Goal: Transaction & Acquisition: Purchase product/service

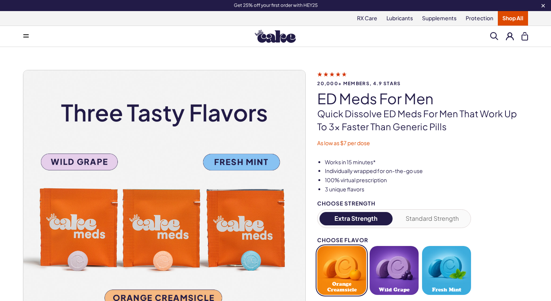
scroll to position [4, 0]
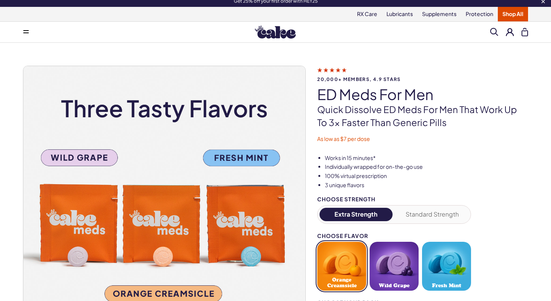
click at [514, 17] on link "Shop All" at bounding box center [513, 14] width 30 height 15
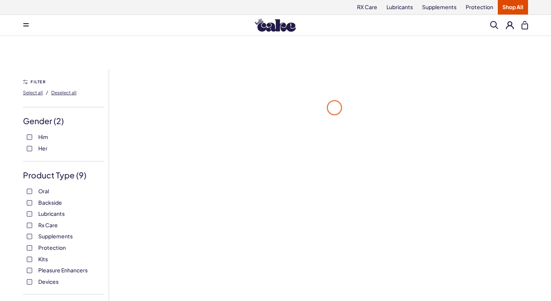
scroll to position [16, 0]
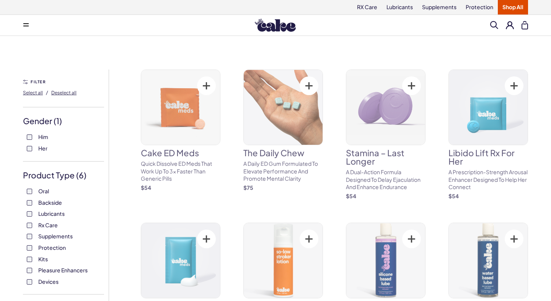
click at [29, 229] on label "Rx Care" at bounding box center [63, 226] width 73 height 8
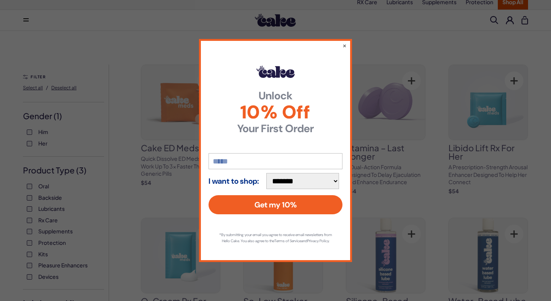
scroll to position [5, 0]
click at [343, 42] on button "×" at bounding box center [344, 45] width 5 height 9
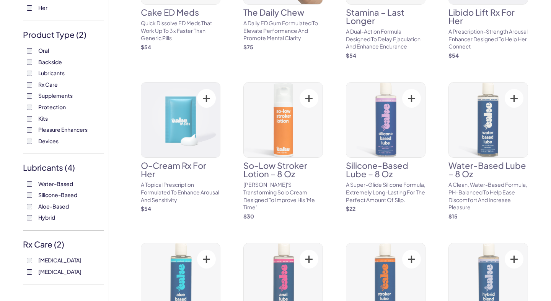
scroll to position [142, 0]
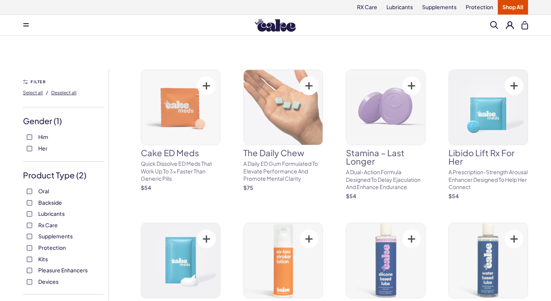
click at [41, 150] on form "FILTER Select all / Deselect all Gender ( 1 ) Him Her Product Type ( 2 ) Oral B…" at bounding box center [66, 251] width 86 height 349
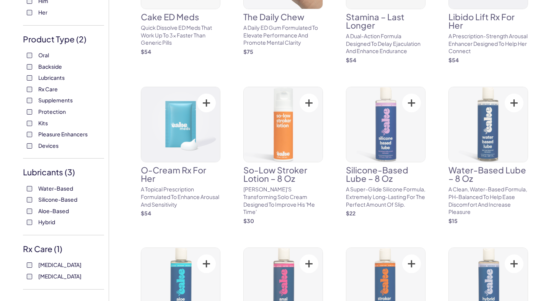
scroll to position [150, 0]
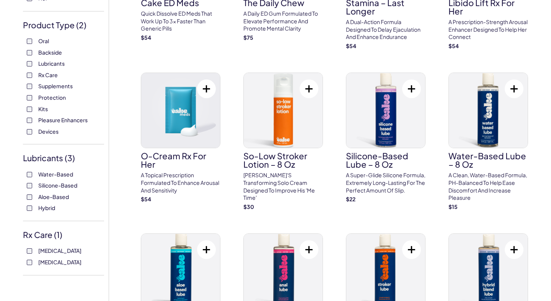
click at [28, 193] on div "Water-Based Silicone-Based Aloe-Based Hybrid" at bounding box center [63, 191] width 81 height 41
click at [28, 190] on div "Water-Based Silicone-Based Aloe-Based Hybrid" at bounding box center [63, 191] width 81 height 41
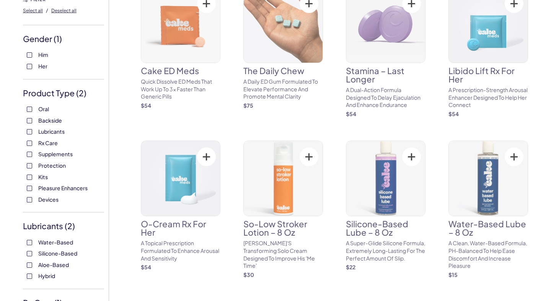
scroll to position [83, 0]
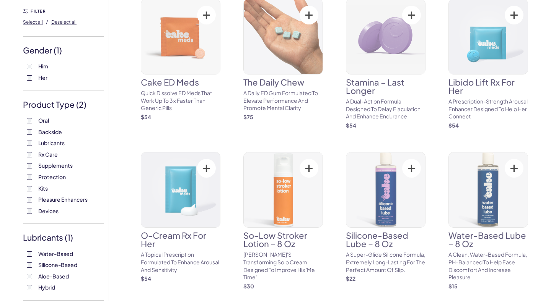
scroll to position [96, 0]
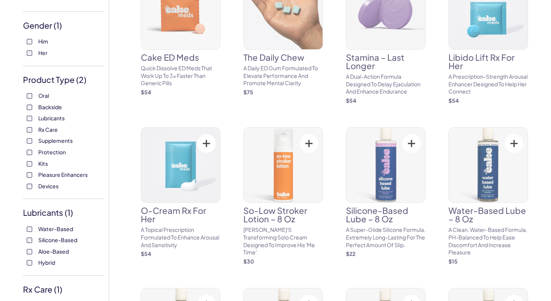
click at [26, 269] on div "Lubricants ( 1 ) Water-Based Silicone-Based Aloe-Based Hybrid" at bounding box center [63, 241] width 81 height 69
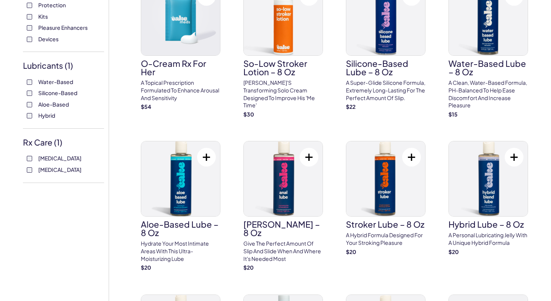
scroll to position [212, 0]
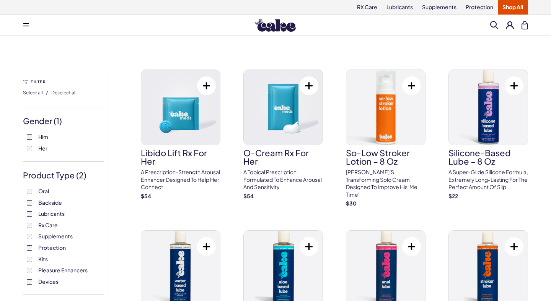
click at [28, 30] on button at bounding box center [25, 25] width 15 height 15
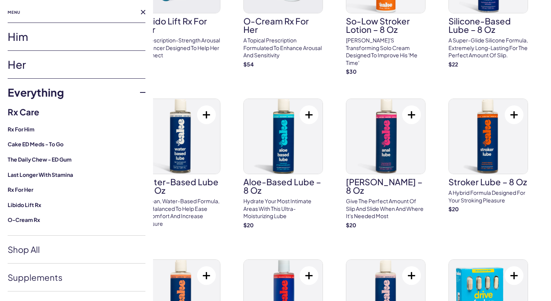
click at [23, 64] on link "Her" at bounding box center [77, 65] width 138 height 28
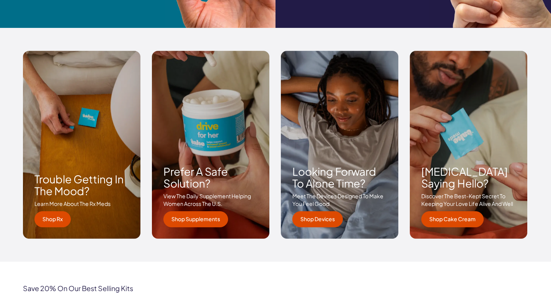
scroll to position [1091, 0]
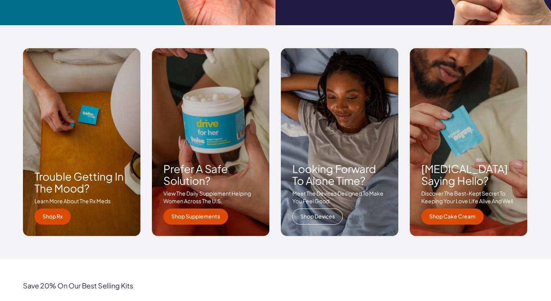
click at [317, 216] on link "Shop Devices" at bounding box center [317, 217] width 50 height 16
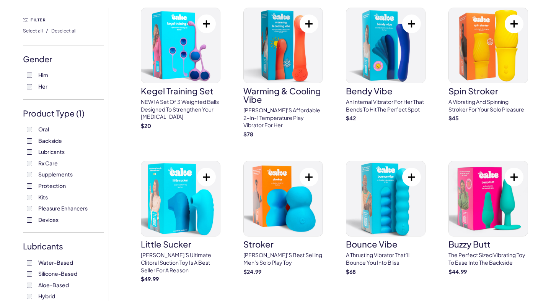
scroll to position [63, 0]
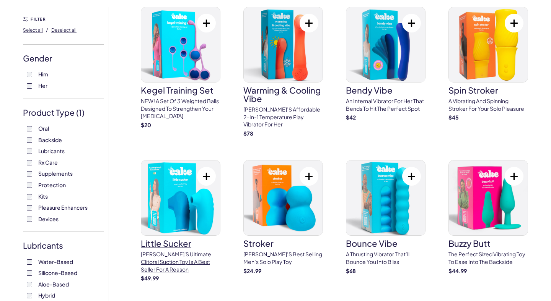
click at [172, 187] on img at bounding box center [180, 198] width 79 height 75
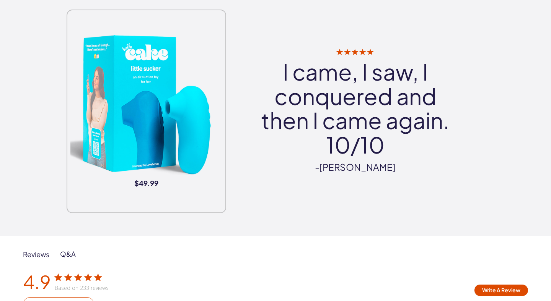
scroll to position [977, 0]
click at [390, 123] on q "I came, I saw, I conquered and then I came again. 10/10" at bounding box center [355, 109] width 213 height 98
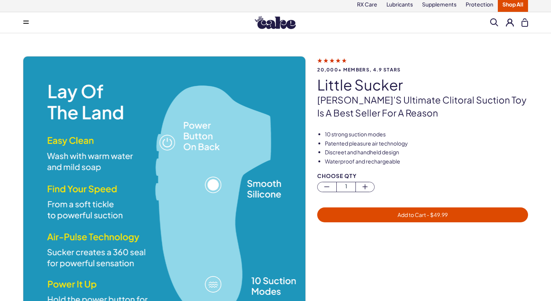
scroll to position [0, 0]
